Goal: Transaction & Acquisition: Obtain resource

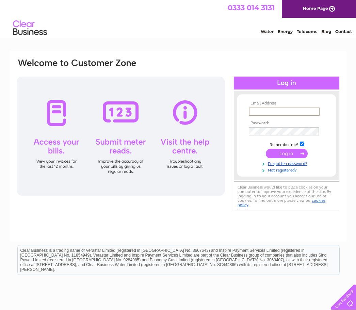
type input "Thelordnelsonarms@gmail.com"
click at [287, 154] on input "submit" at bounding box center [287, 154] width 42 height 10
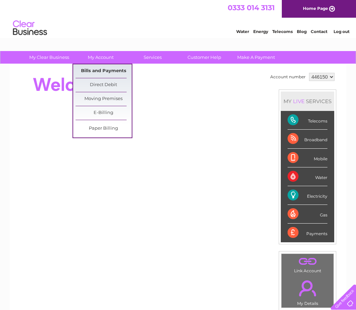
click at [112, 68] on link "Bills and Payments" at bounding box center [104, 71] width 56 height 14
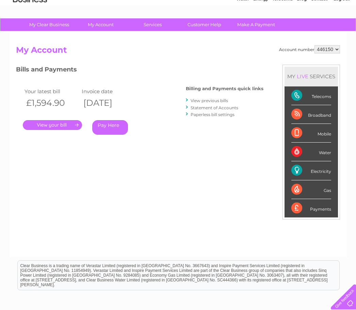
scroll to position [77, 0]
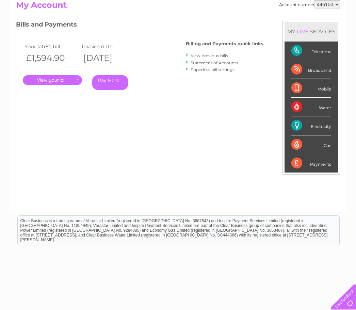
click at [57, 82] on link "." at bounding box center [52, 81] width 59 height 10
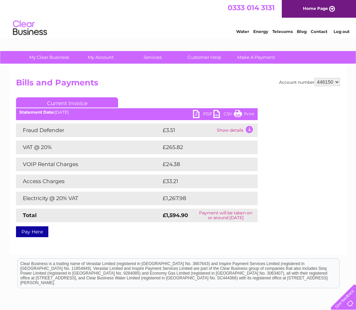
click at [201, 112] on link "PDF" at bounding box center [203, 115] width 20 height 10
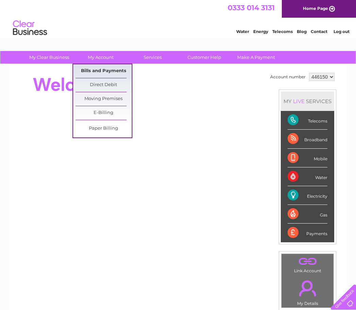
click at [113, 70] on link "Bills and Payments" at bounding box center [104, 71] width 56 height 14
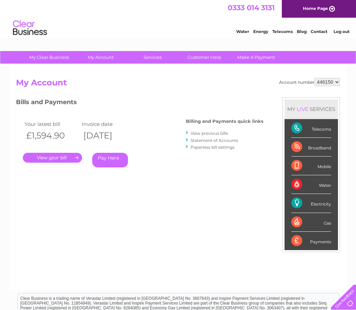
click at [62, 154] on link "." at bounding box center [52, 158] width 59 height 10
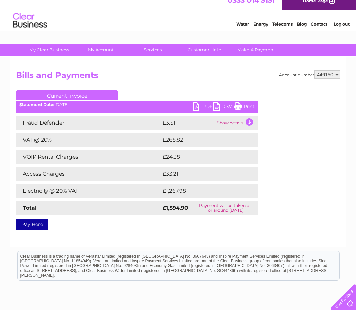
scroll to position [43, 0]
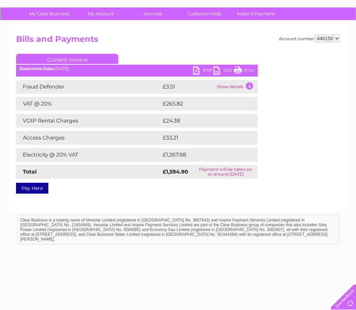
click at [199, 70] on link "PDF" at bounding box center [203, 72] width 20 height 10
